Goal: Obtain resource: Download file/media

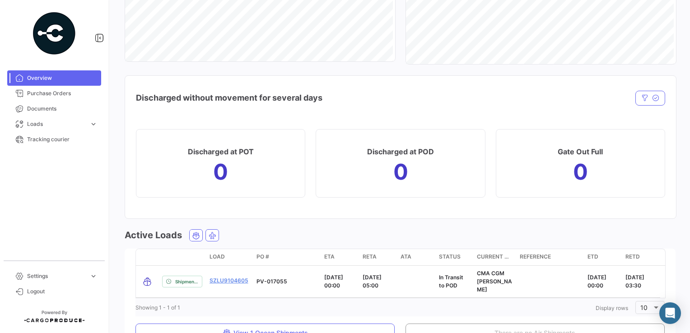
scroll to position [945, 0]
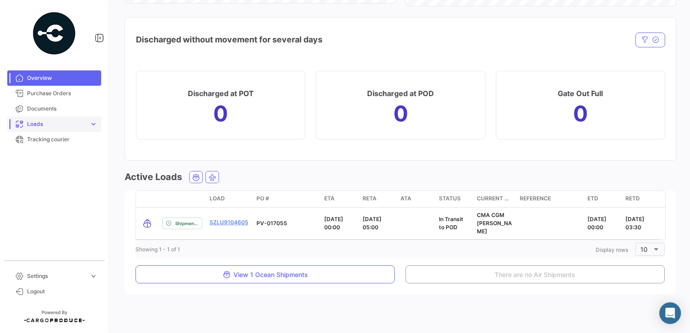
click at [91, 126] on span "expand_more" at bounding box center [93, 124] width 8 height 8
click at [50, 109] on span "Documents" at bounding box center [62, 109] width 70 height 8
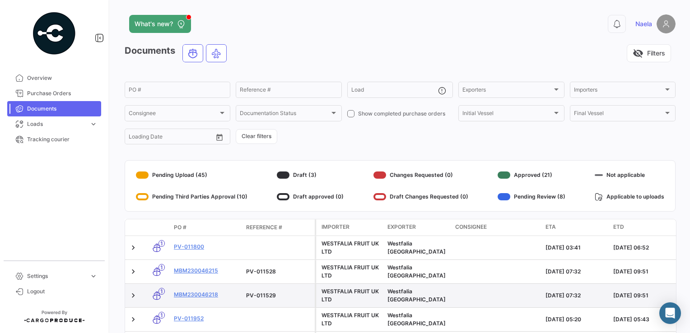
scroll to position [188, 0]
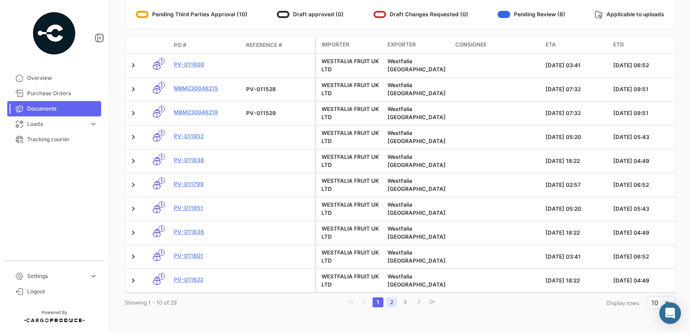
click at [390, 304] on link "2" at bounding box center [391, 303] width 11 height 10
click at [401, 305] on link "3" at bounding box center [406, 303] width 11 height 10
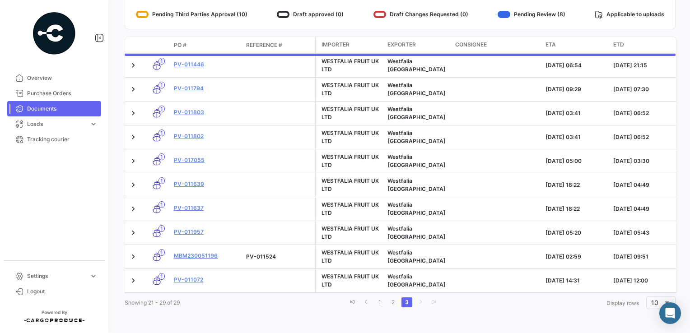
scroll to position [164, 0]
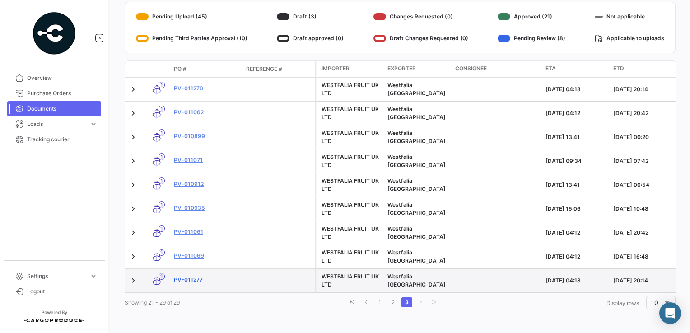
click at [197, 276] on link "PV-011277" at bounding box center [206, 280] width 65 height 8
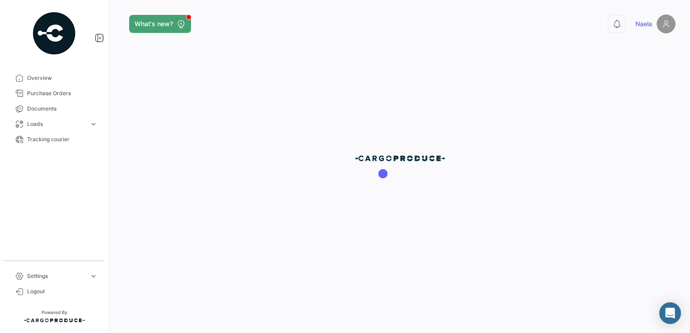
click at [379, 302] on div at bounding box center [400, 166] width 580 height 333
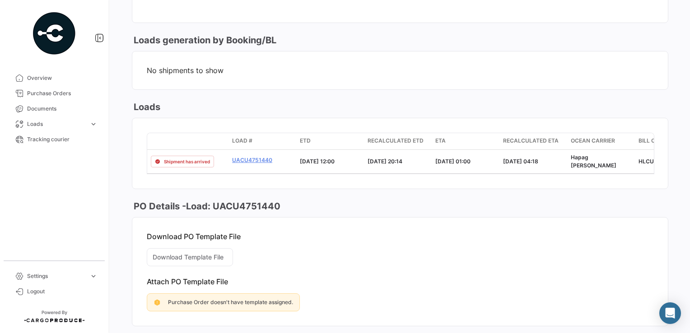
scroll to position [535, 0]
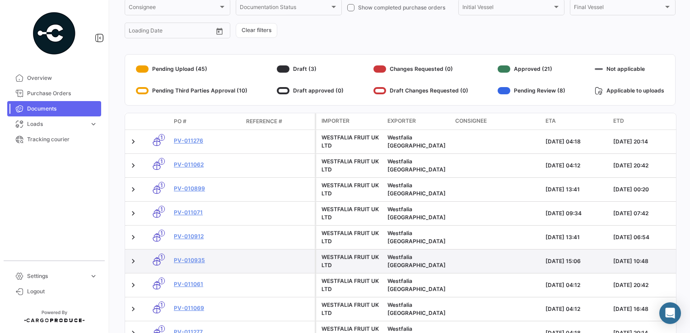
scroll to position [164, 0]
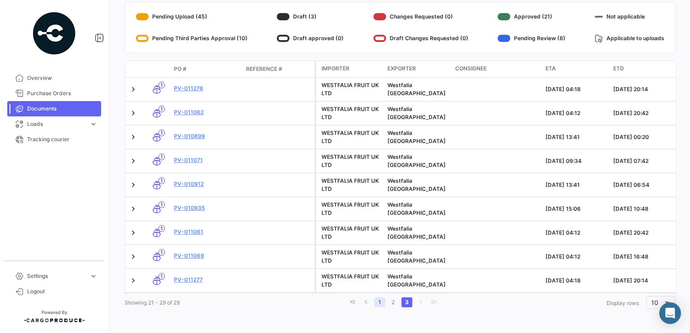
click at [377, 302] on link "1" at bounding box center [379, 303] width 11 height 10
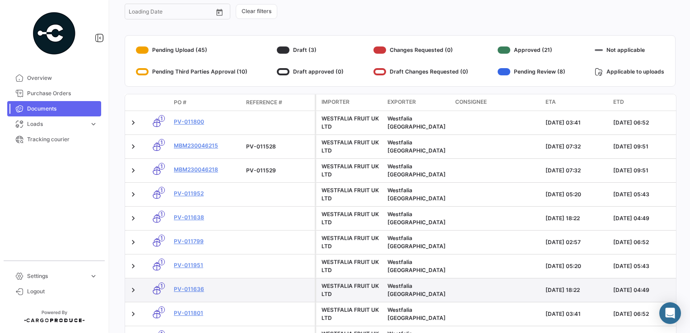
scroll to position [0, 0]
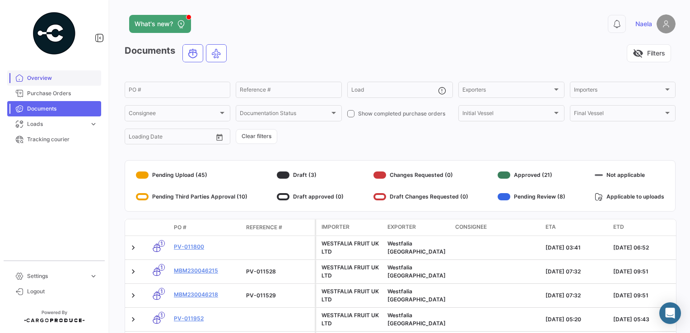
click at [62, 78] on span "Overview" at bounding box center [62, 78] width 70 height 8
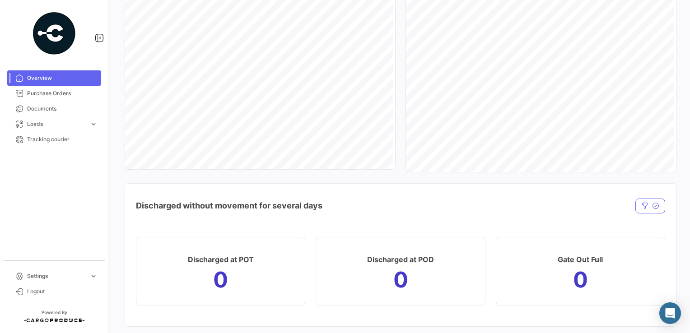
scroll to position [764, 0]
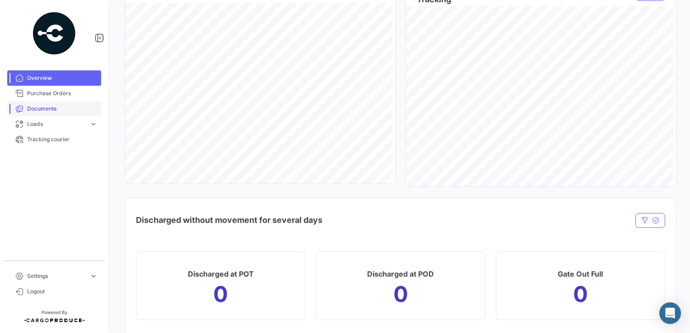
click at [42, 114] on link "Documents" at bounding box center [54, 108] width 94 height 15
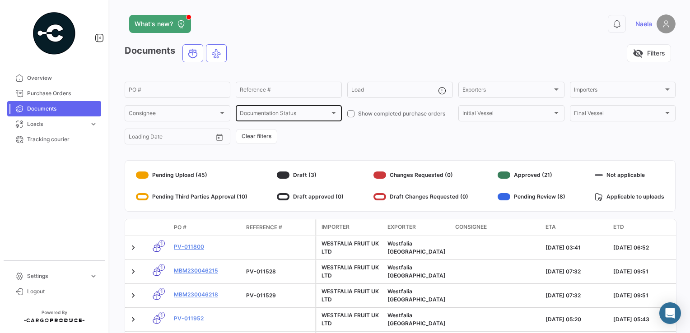
click at [278, 114] on span "Documentation Status" at bounding box center [284, 115] width 89 height 6
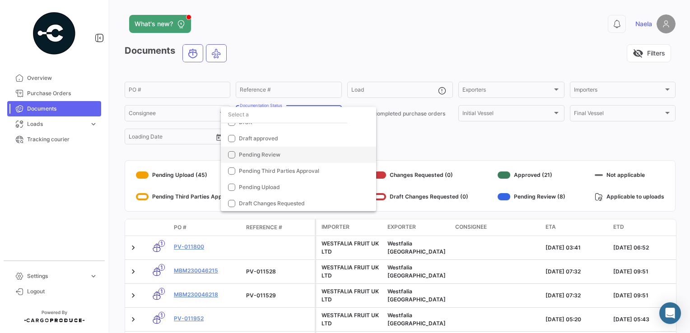
scroll to position [13, 0]
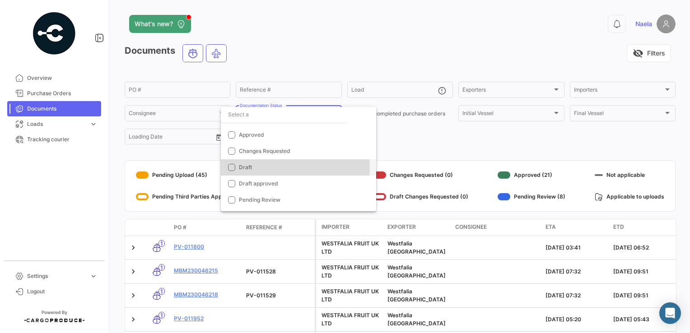
click at [294, 167] on span "Draft" at bounding box center [302, 167] width 126 height 8
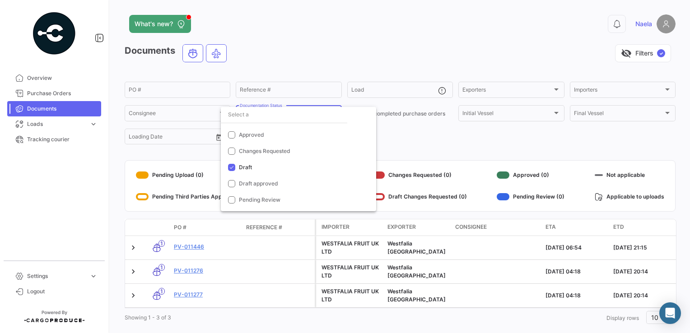
click at [298, 21] on div at bounding box center [345, 166] width 690 height 333
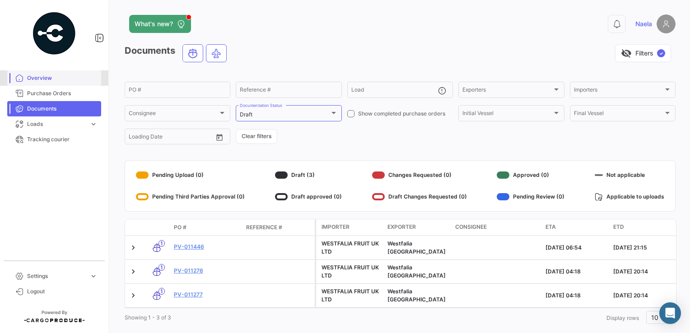
click at [48, 79] on span "Overview" at bounding box center [62, 78] width 70 height 8
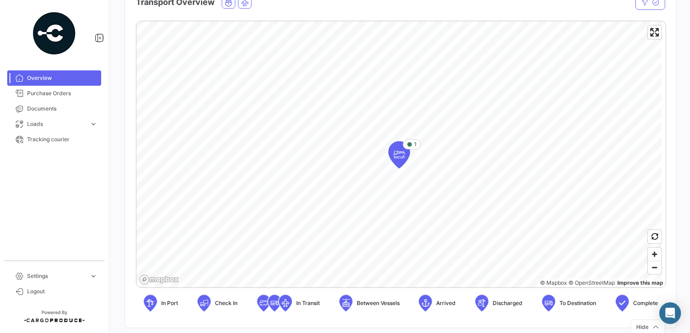
scroll to position [181, 0]
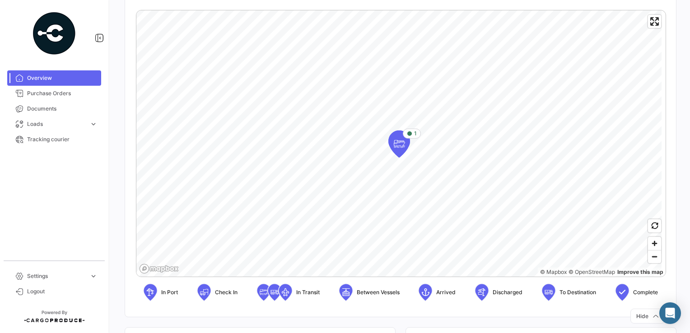
click at [618, 291] on icon at bounding box center [622, 292] width 9 height 19
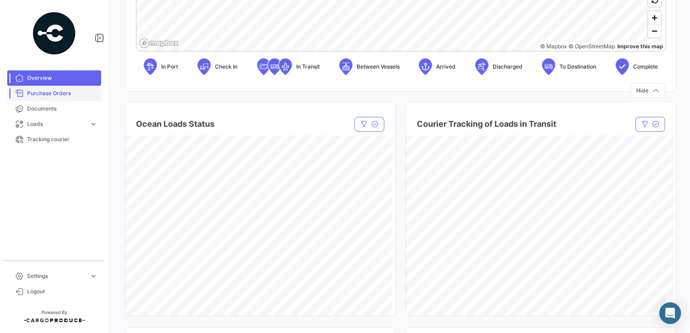
click at [57, 93] on span "Purchase Orders" at bounding box center [62, 93] width 70 height 8
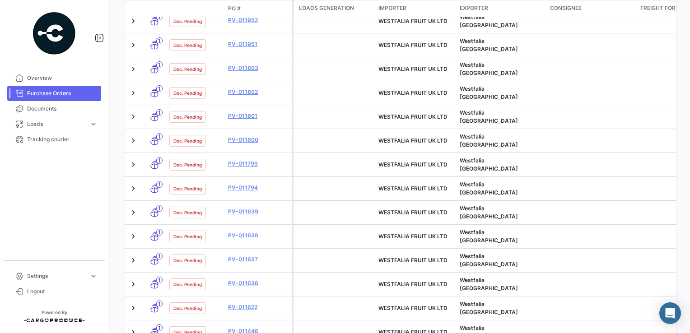
scroll to position [410, 0]
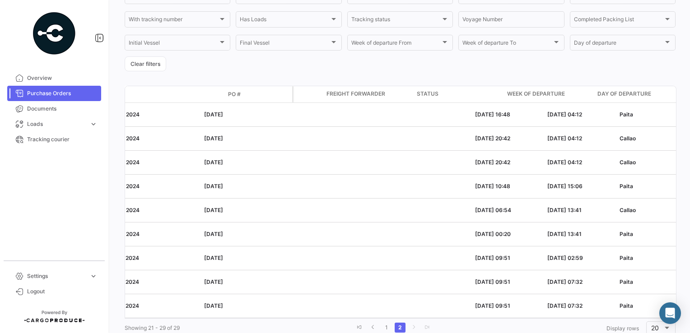
scroll to position [0, 0]
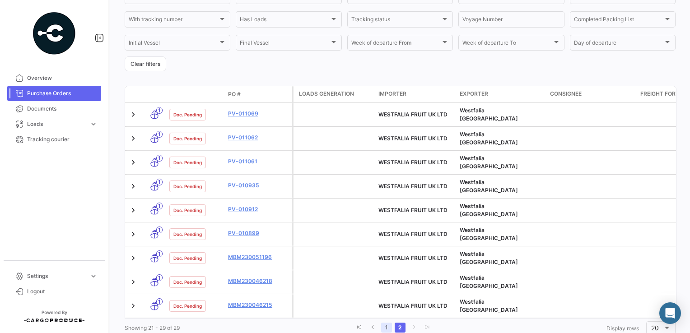
click at [383, 323] on link "1" at bounding box center [386, 328] width 11 height 10
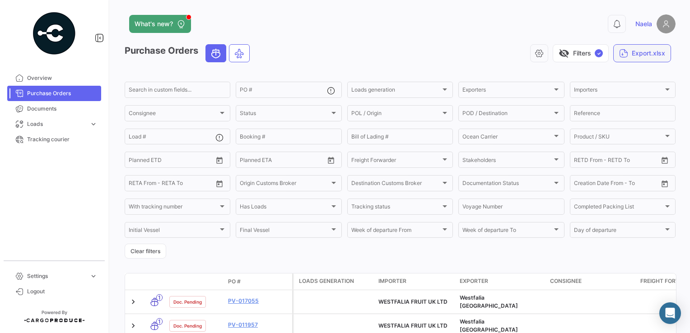
click at [643, 53] on button "Export.xlsx" at bounding box center [642, 53] width 58 height 18
click at [641, 91] on span "Export PO's + Packing List" at bounding box center [611, 94] width 79 height 8
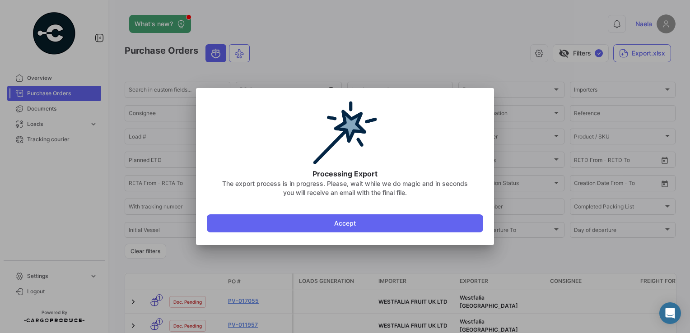
click at [448, 63] on div at bounding box center [345, 166] width 690 height 333
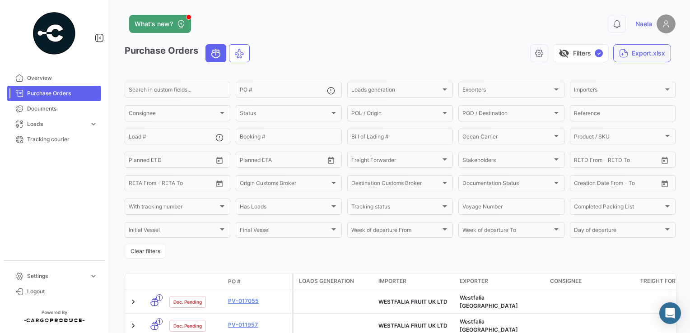
click at [634, 53] on button "Export.xlsx" at bounding box center [642, 53] width 58 height 18
click at [635, 113] on span "Export PO's + Documents info" at bounding box center [616, 112] width 89 height 8
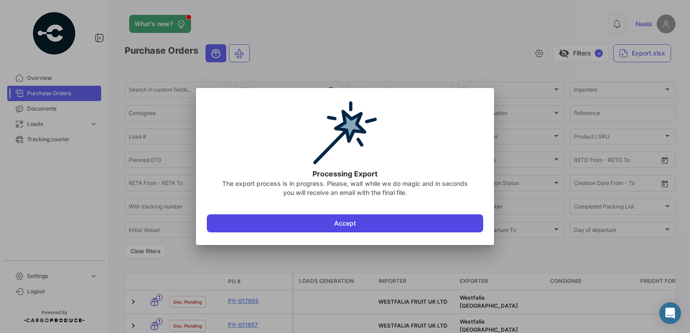
click at [408, 225] on button "Accept" at bounding box center [345, 223] width 276 height 18
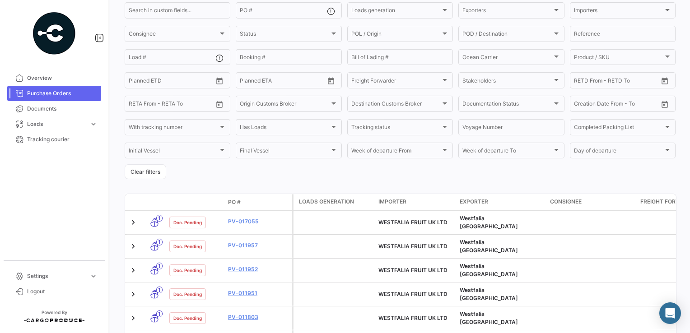
scroll to position [226, 0]
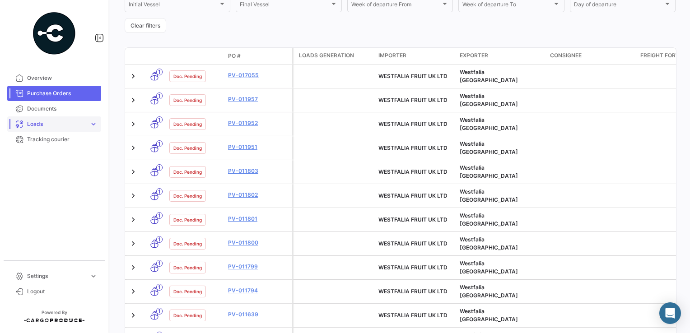
click at [51, 126] on span "Loads" at bounding box center [56, 124] width 59 height 8
click at [47, 155] on span "Ocean Loads" at bounding box center [40, 158] width 34 height 8
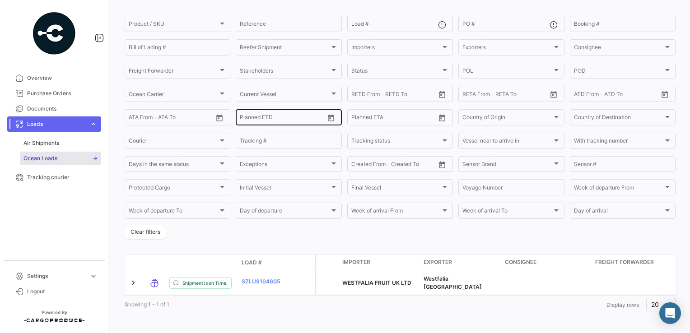
scroll to position [76, 0]
